Goal: Use online tool/utility: Utilize a website feature to perform a specific function

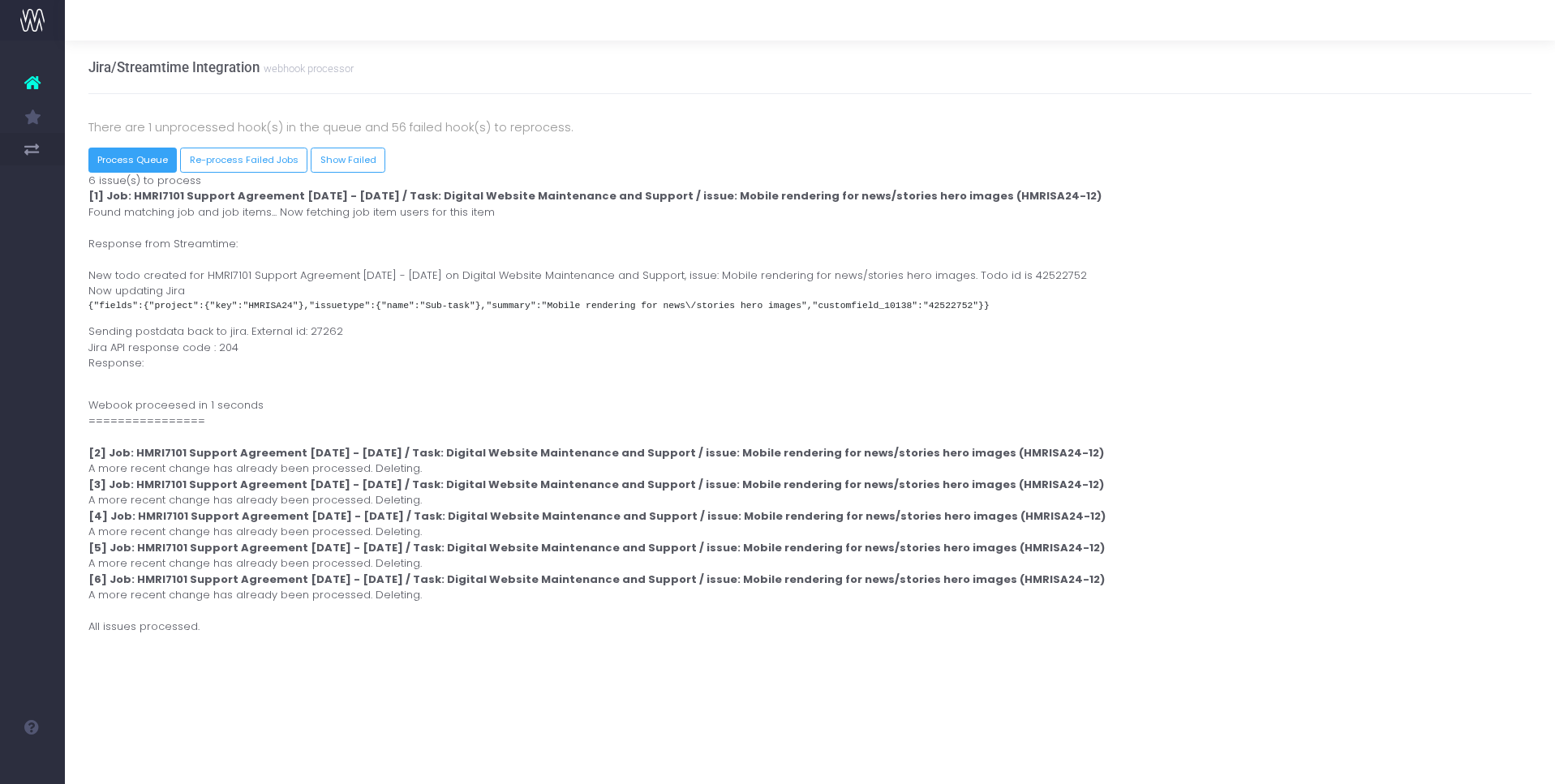
drag, startPoint x: 0, startPoint y: 0, endPoint x: 133, endPoint y: 162, distance: 209.6
click at [137, 162] on button "Process Queue" at bounding box center [133, 161] width 89 height 26
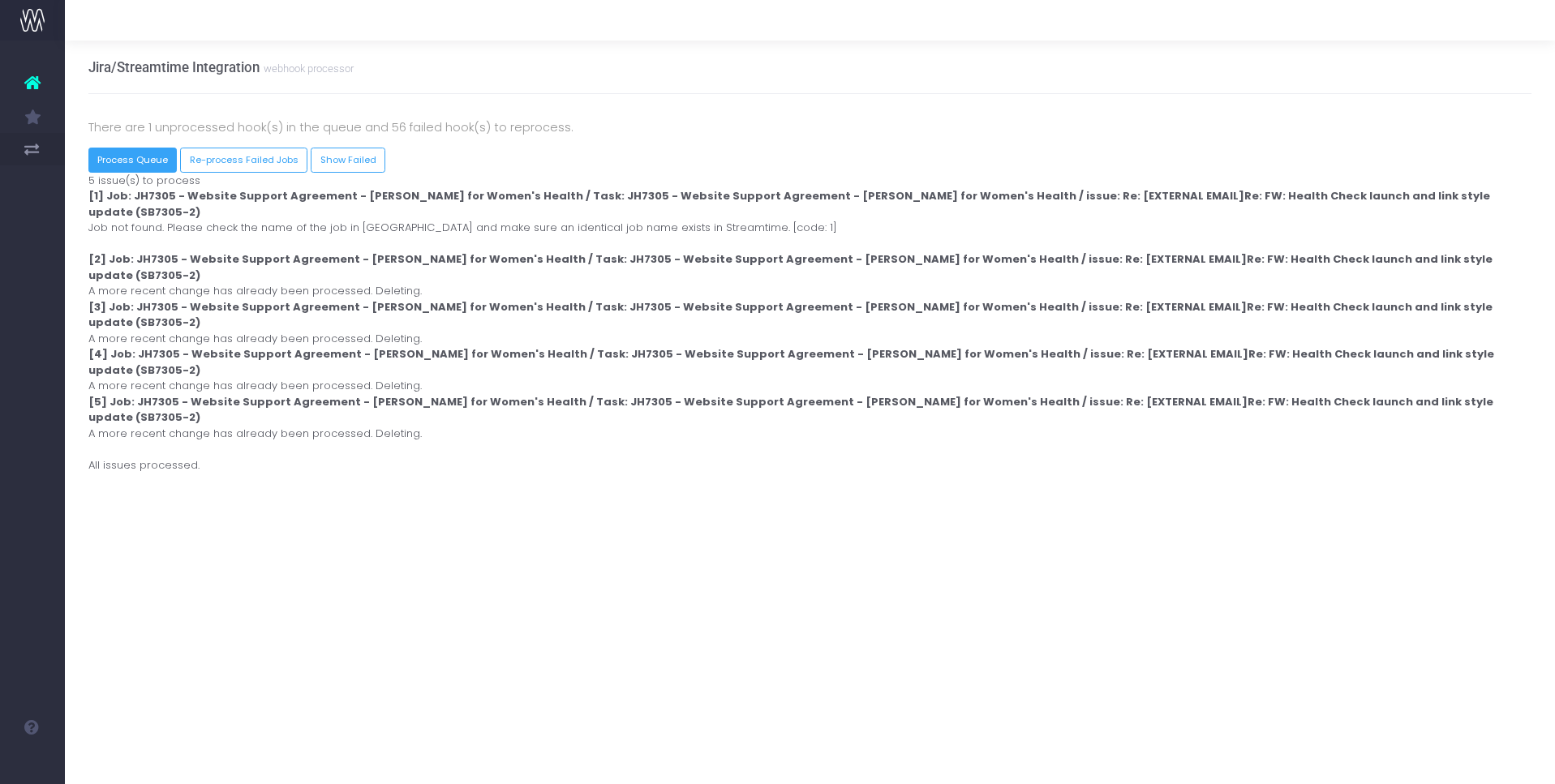
click at [131, 161] on button "Process Queue" at bounding box center [133, 161] width 89 height 26
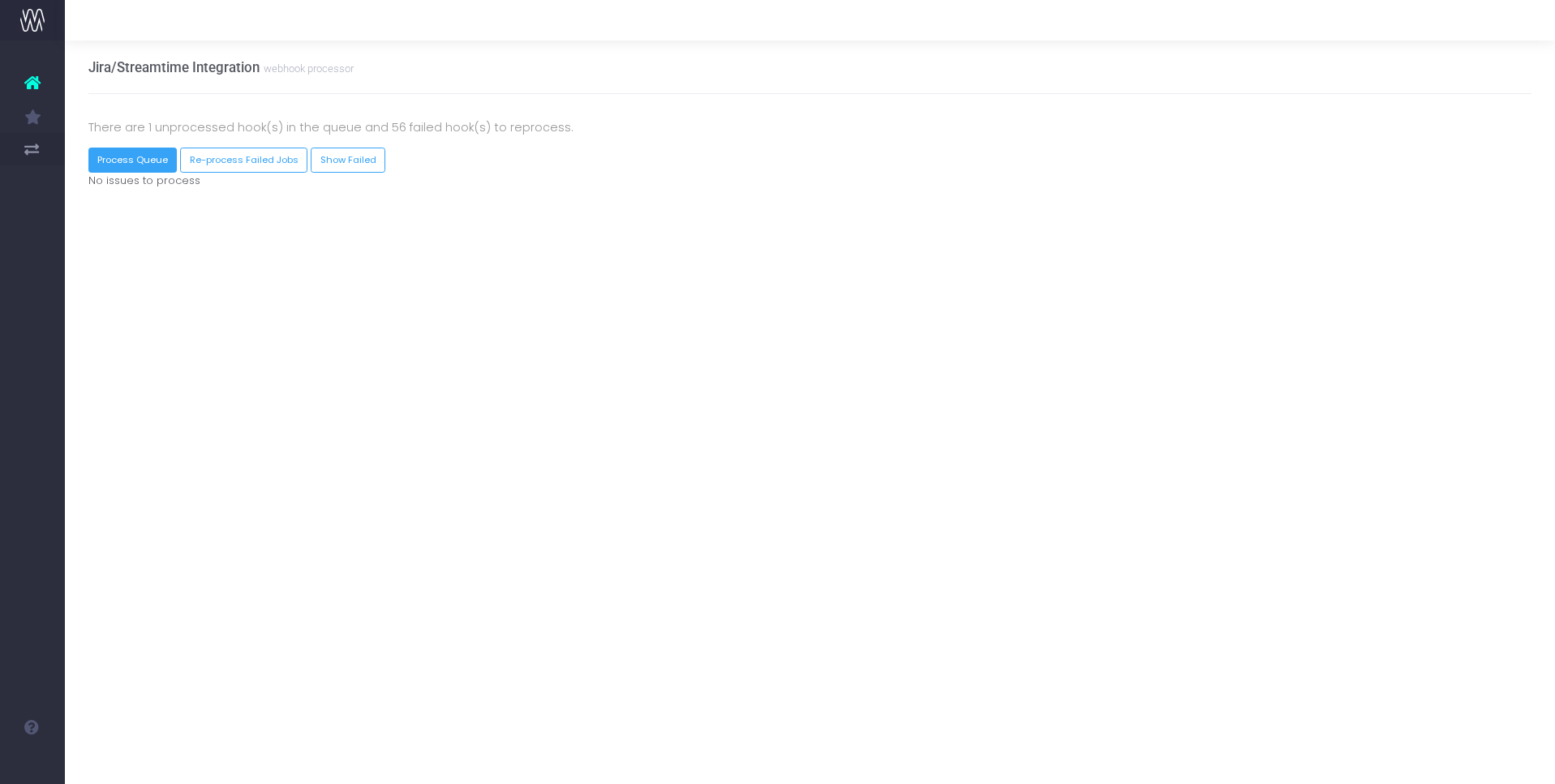
click at [131, 161] on button "Process Queue" at bounding box center [133, 161] width 89 height 26
drag, startPoint x: 235, startPoint y: 159, endPoint x: 215, endPoint y: 159, distance: 20.0
click at [235, 159] on button "Re-process Failed Jobs" at bounding box center [244, 161] width 128 height 26
click at [317, 162] on button "Re-process Failed Jobs" at bounding box center [257, 161] width 153 height 26
click at [370, 156] on link "Show Failed" at bounding box center [348, 161] width 75 height 26
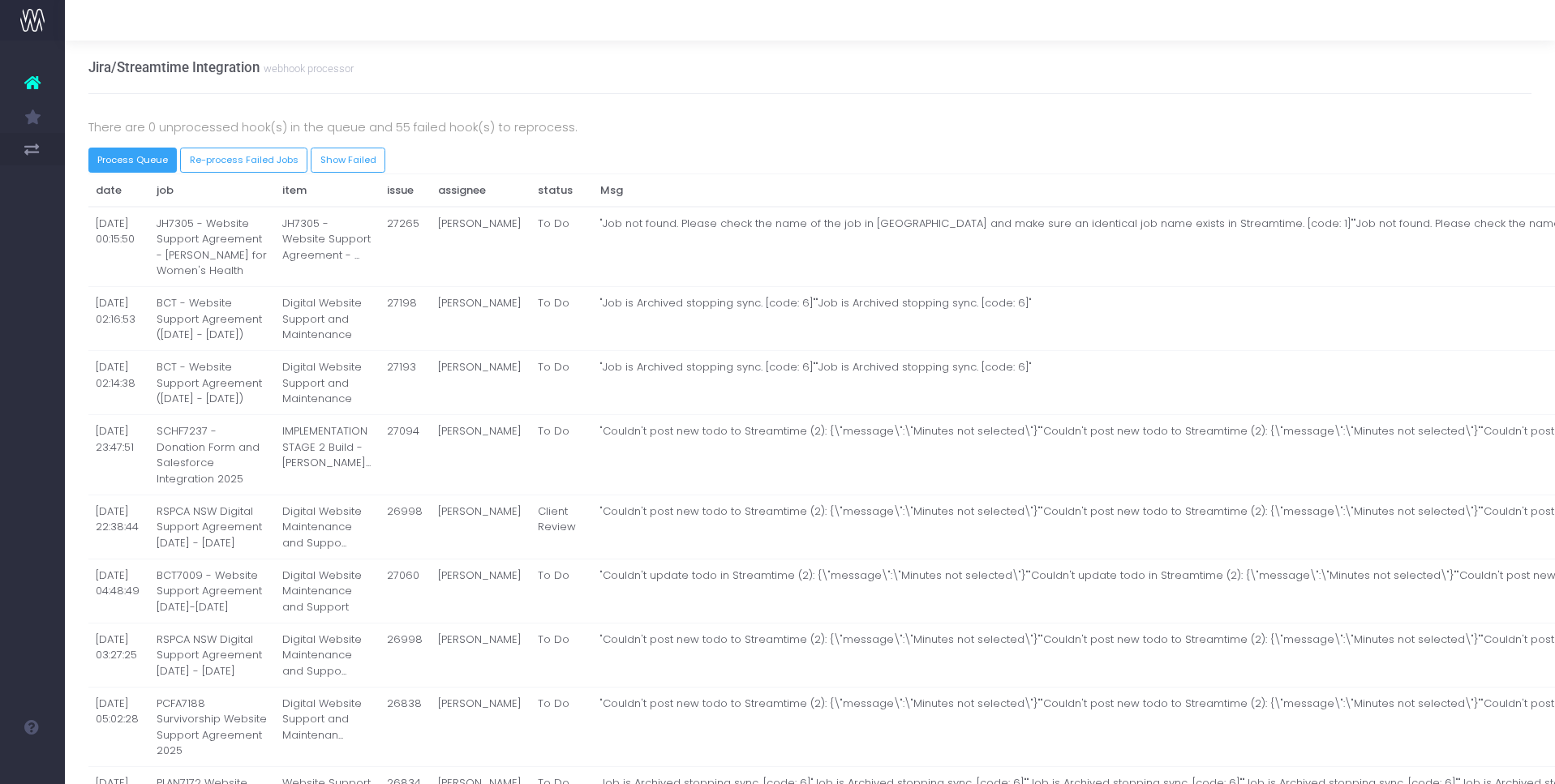
click at [129, 161] on button "Process Queue" at bounding box center [133, 161] width 89 height 26
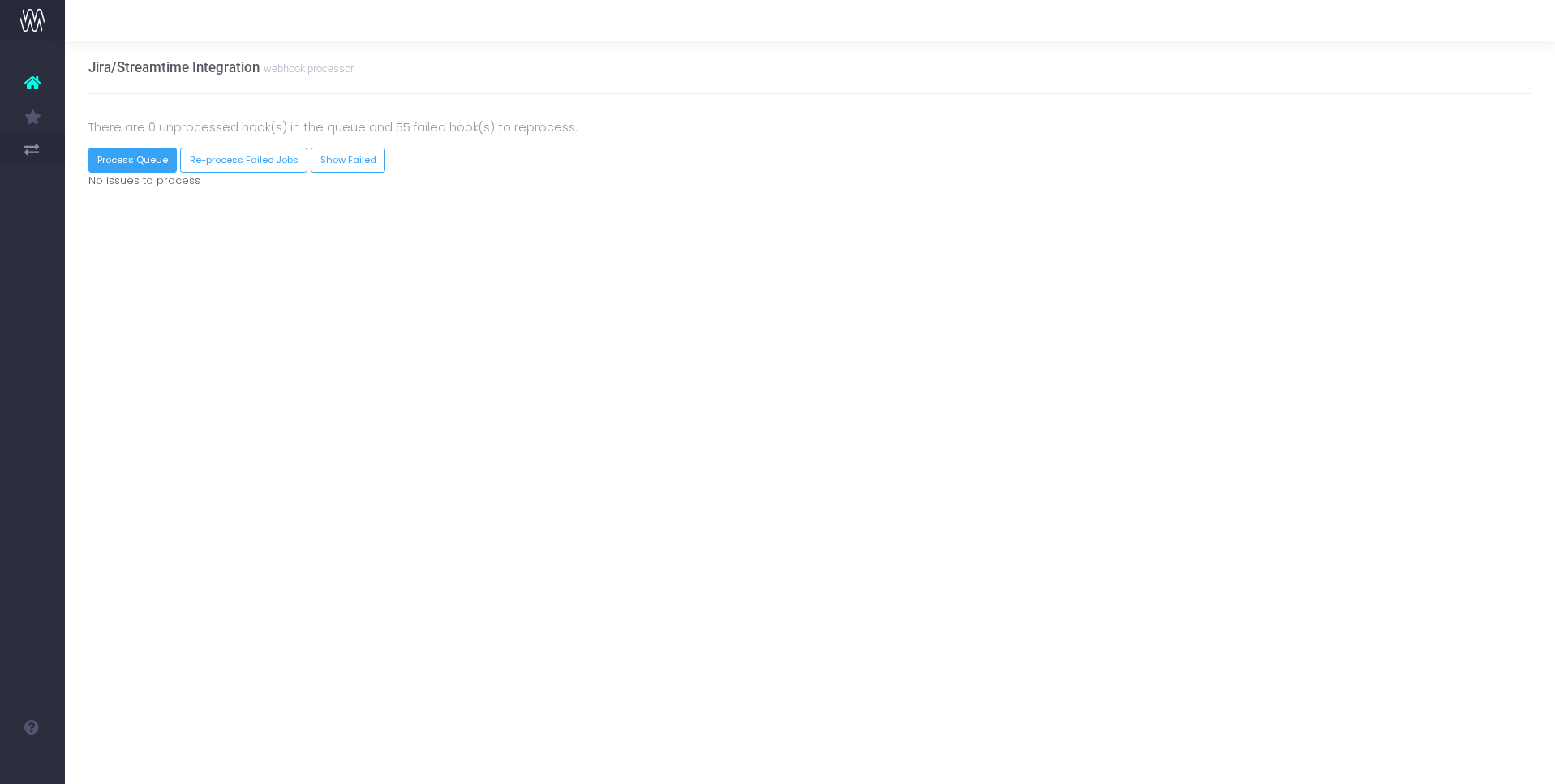
click at [118, 156] on button "Process Queue" at bounding box center [133, 161] width 89 height 26
click at [139, 157] on button "Process Queue" at bounding box center [133, 161] width 89 height 26
click at [133, 160] on button "Process Queue" at bounding box center [133, 161] width 89 height 26
click at [113, 161] on button "Process Queue" at bounding box center [133, 161] width 89 height 26
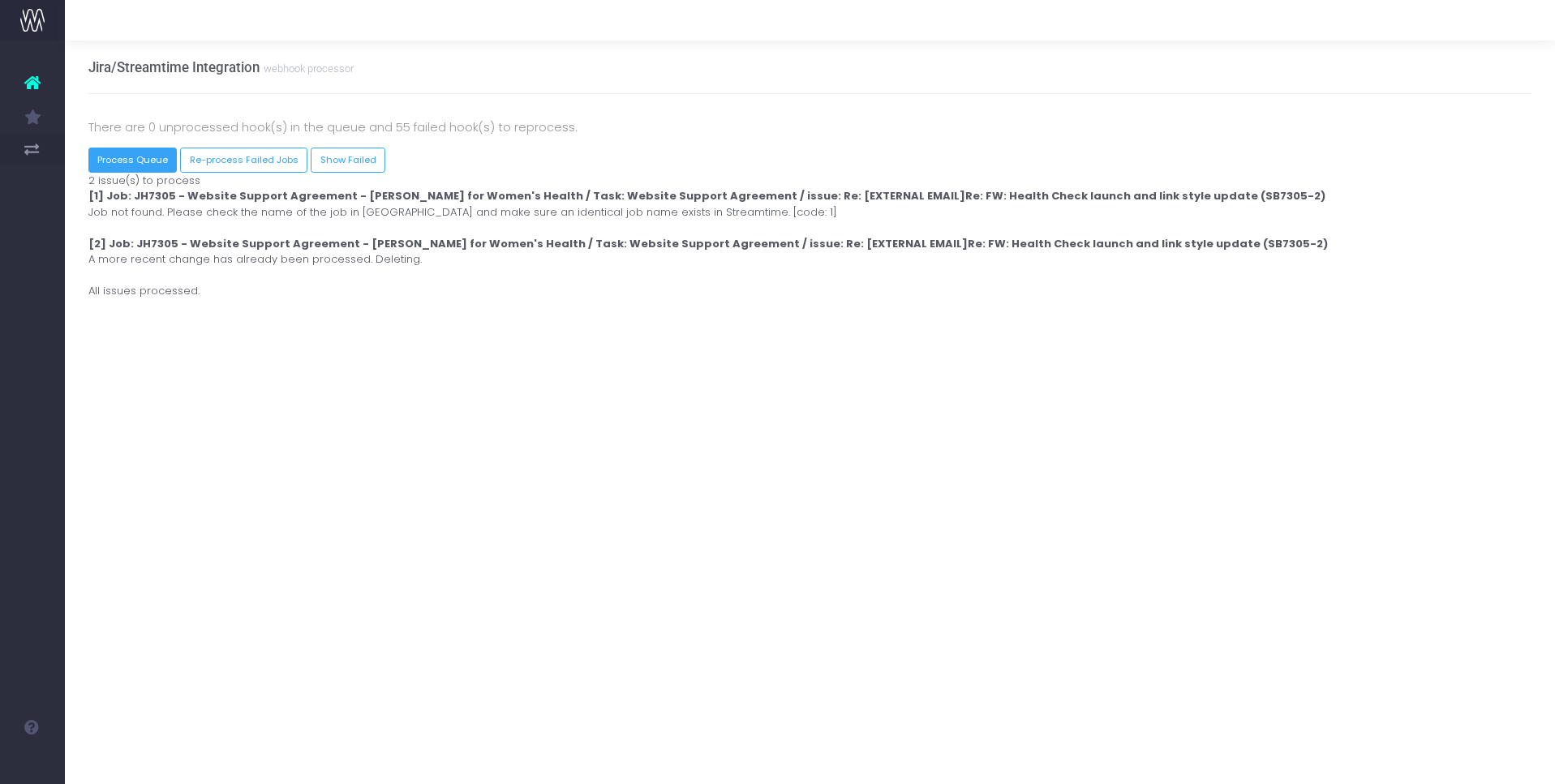
click at [129, 160] on button "Process Queue" at bounding box center [133, 161] width 89 height 26
drag, startPoint x: 731, startPoint y: 214, endPoint x: 651, endPoint y: 278, distance: 102.4
click at [684, 207] on div "Process [PERSON_NAME] Webhook 2 issue(s) to process [1] Job: [7305] JH7305 - We…" at bounding box center [811, 235] width 1468 height 127
click at [509, 377] on div "Jira/Streamtime Integration webhook processor There are 0 unprocessed hook(s) i…" at bounding box center [810, 412] width 1490 height 744
click at [148, 152] on button "Process Queue" at bounding box center [133, 161] width 89 height 26
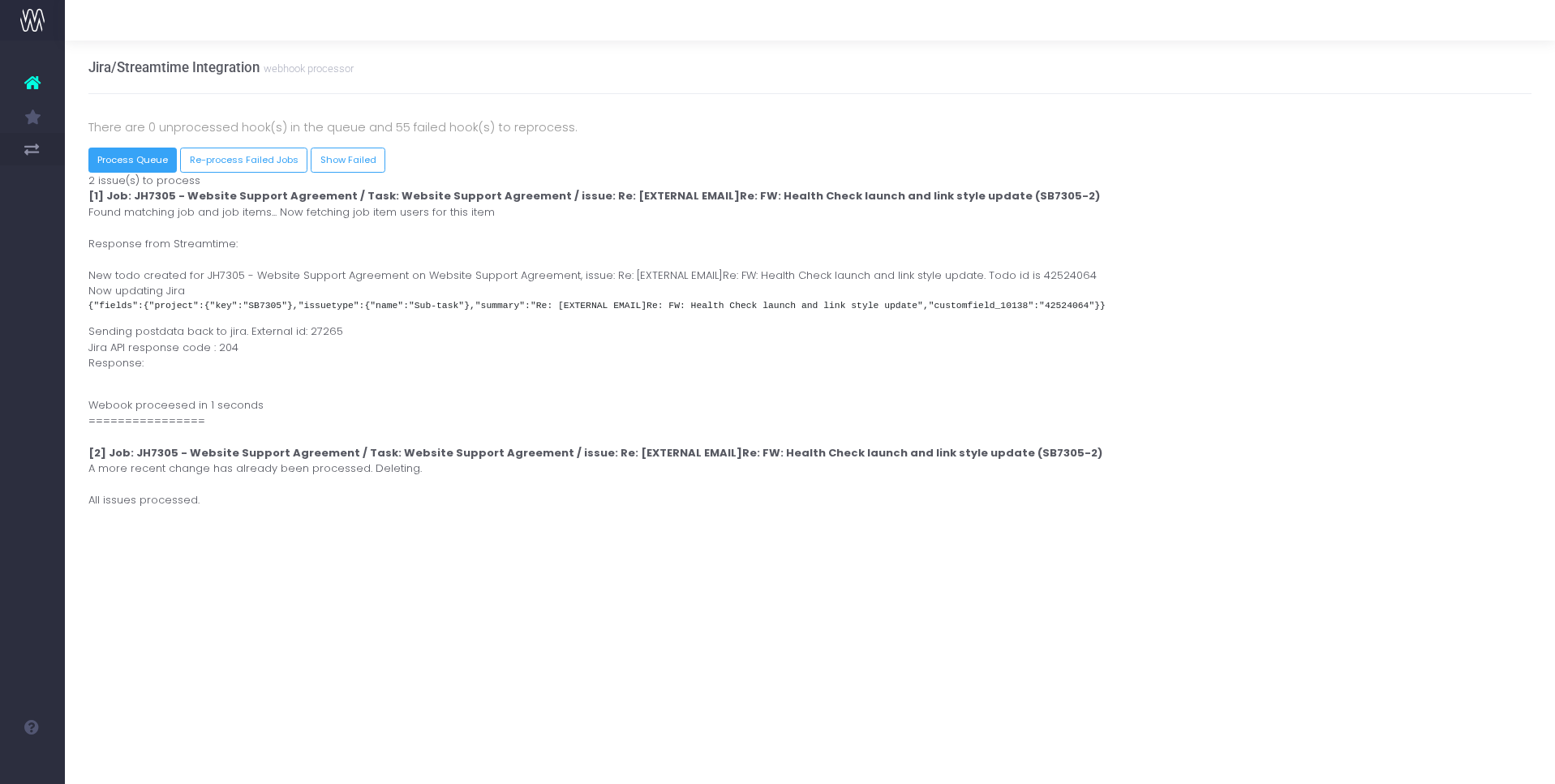
click at [133, 166] on button "Process Queue" at bounding box center [133, 161] width 89 height 26
